Goal: Transaction & Acquisition: Subscribe to service/newsletter

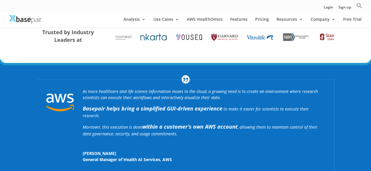
scroll to position [135, 0]
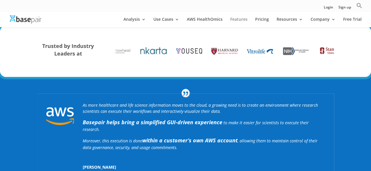
click at [232, 20] on link "Features" at bounding box center [238, 22] width 17 height 10
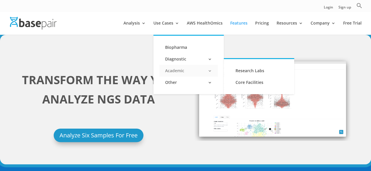
click at [180, 73] on link "Academic" at bounding box center [188, 71] width 59 height 12
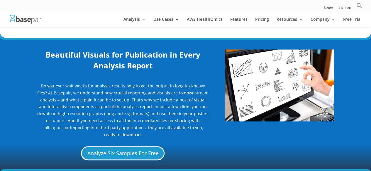
scroll to position [372, 0]
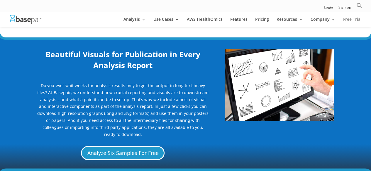
click at [352, 18] on link "Free Trial" at bounding box center [352, 22] width 18 height 10
